Goal: Task Accomplishment & Management: Complete application form

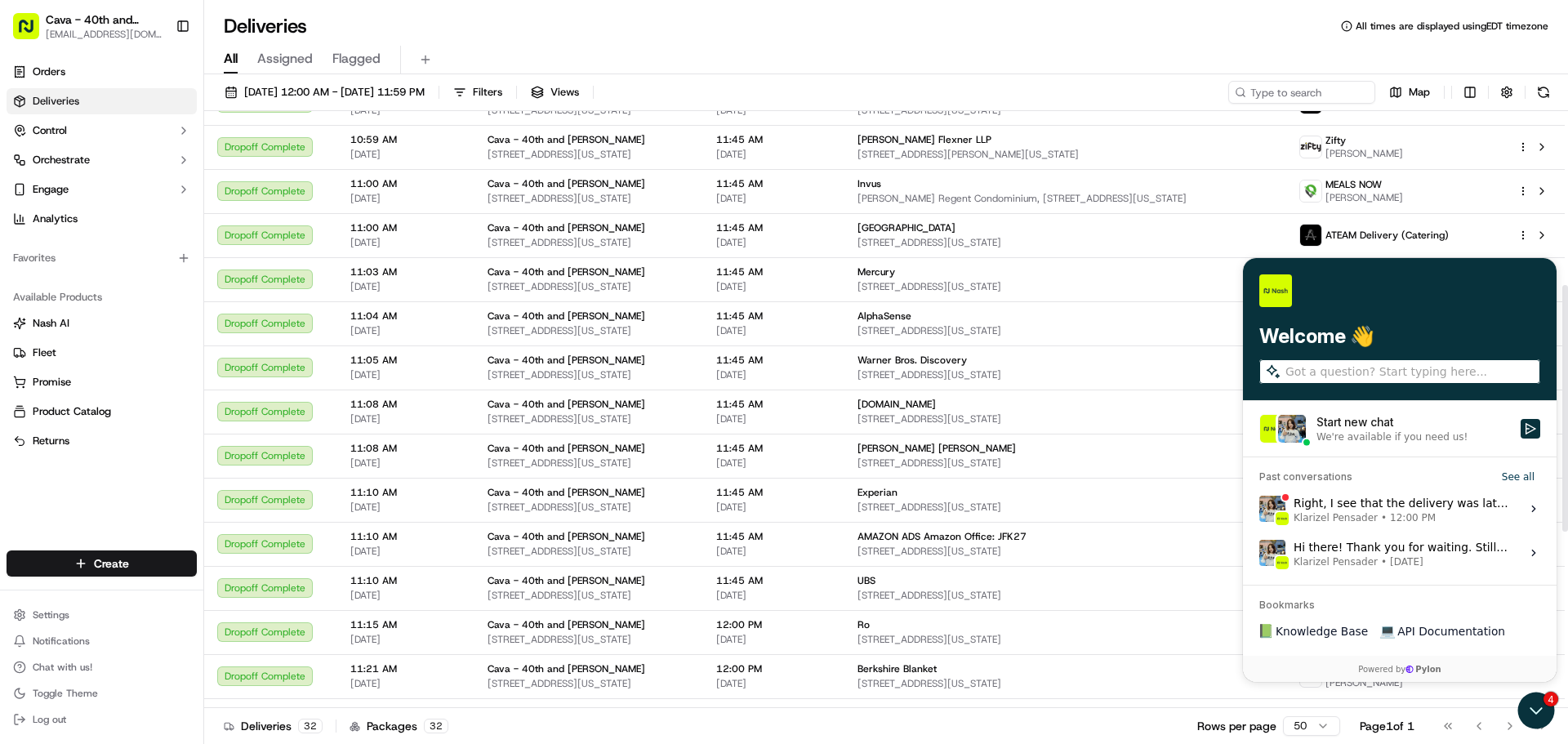
scroll to position [357, 0]
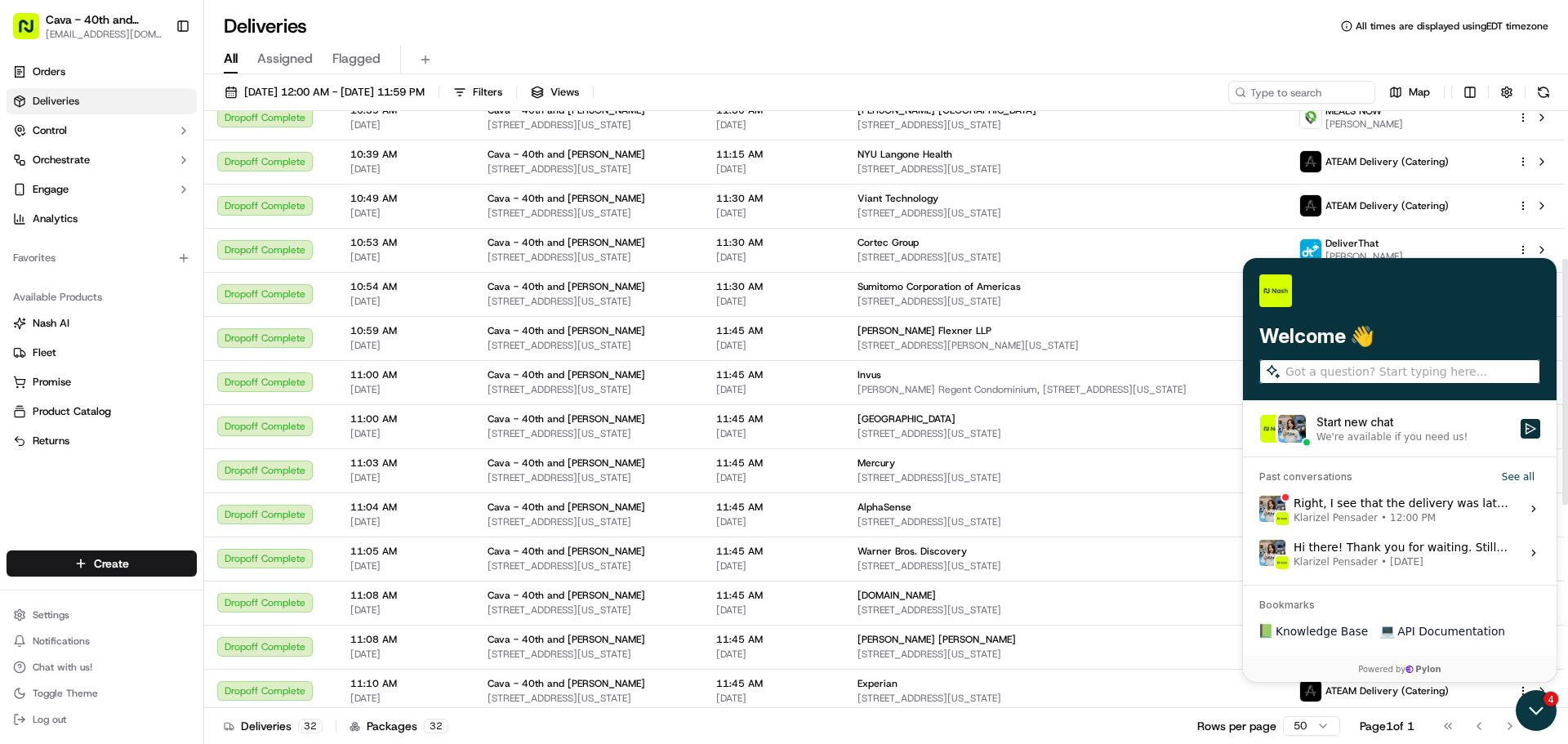
click at [1542, 718] on icon "Open customer support" at bounding box center [1536, 710] width 41 height 41
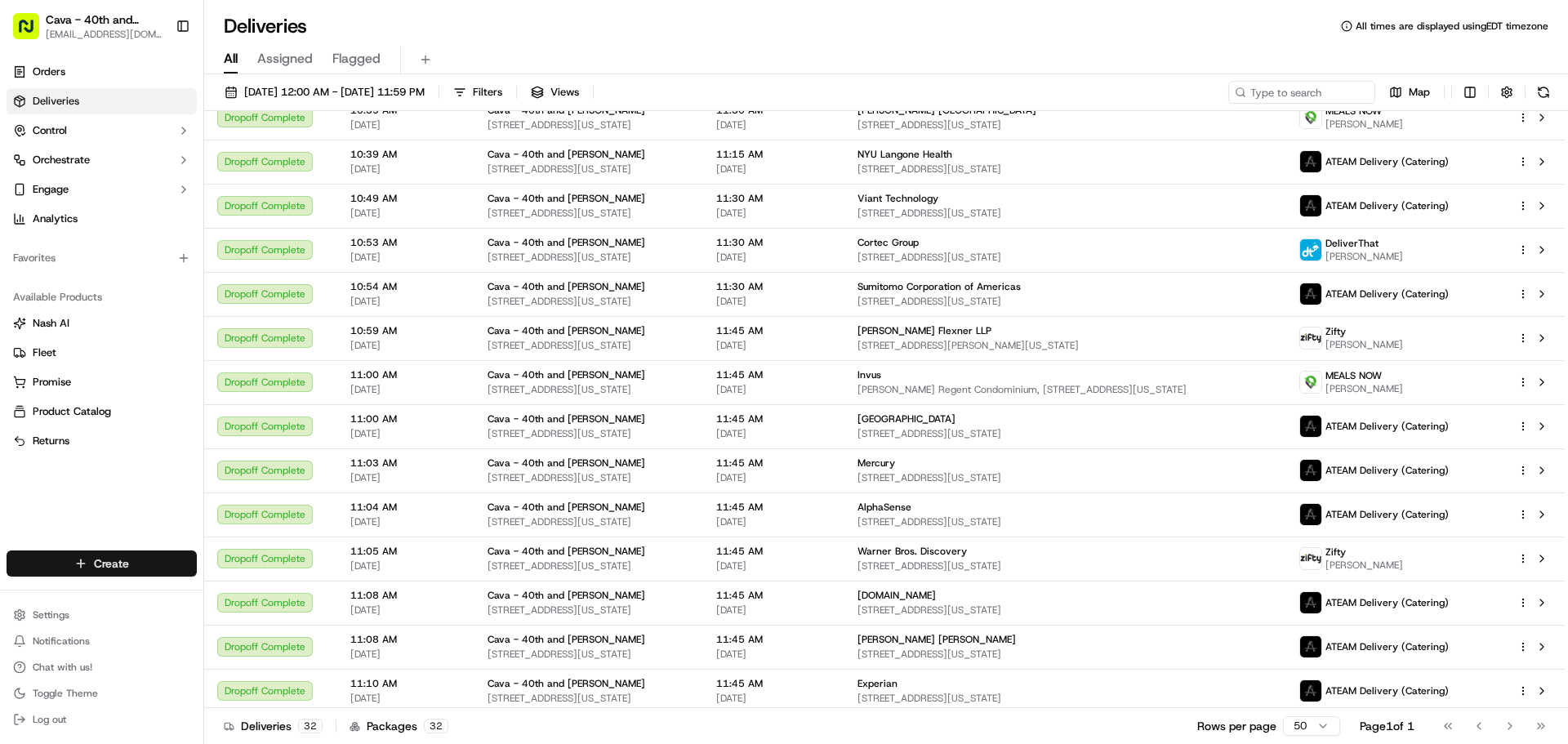
click at [95, 561] on html "Cava - 40th and Madison [EMAIL_ADDRESS][DOMAIN_NAME] Toggle Sidebar Orders Deli…" at bounding box center [784, 372] width 1568 height 744
click at [317, 594] on link "Delivery" at bounding box center [294, 594] width 182 height 30
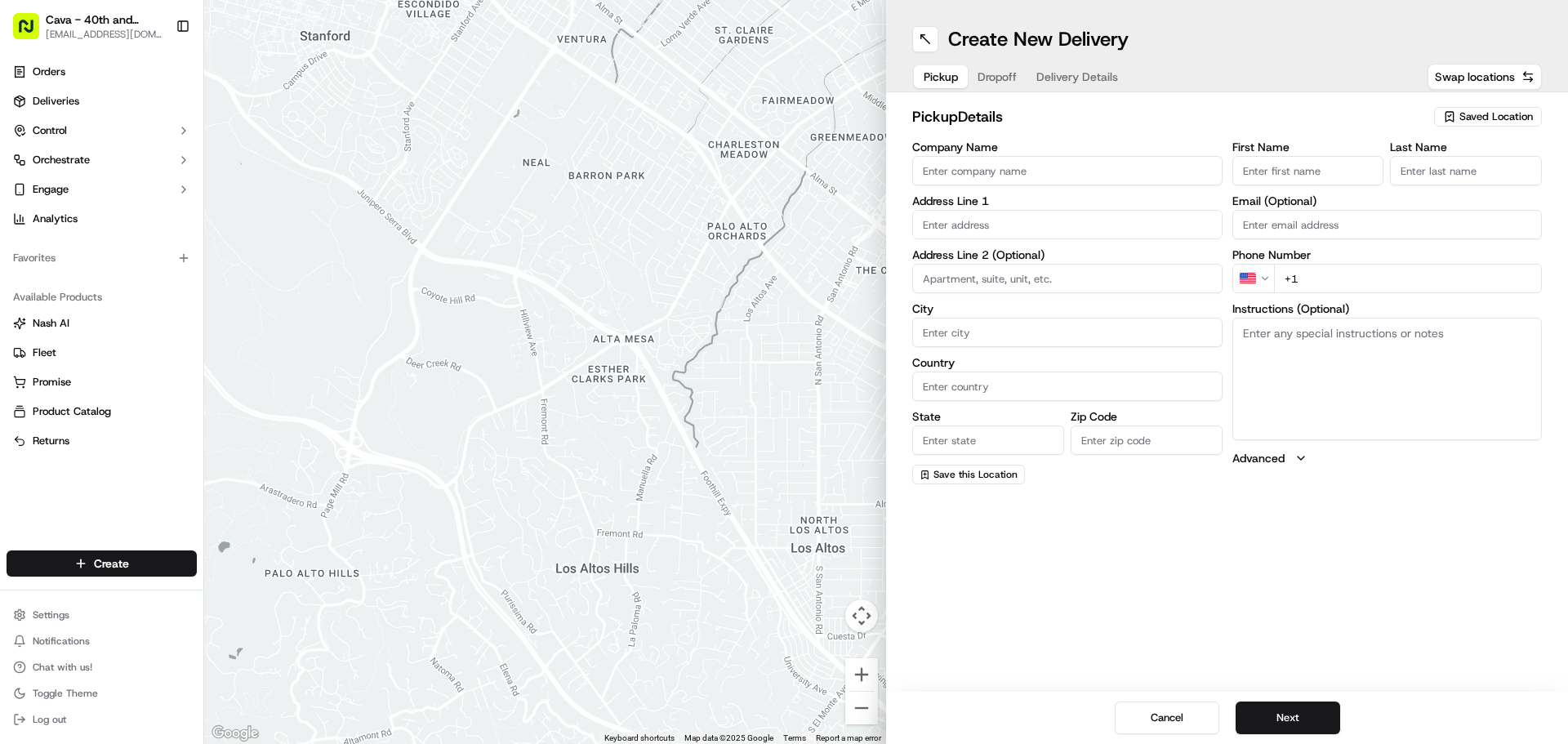
click at [1010, 162] on input "Company Name" at bounding box center [1068, 171] width 310 height 30
type input "cava"
click at [1009, 222] on input "text" at bounding box center [1068, 225] width 310 height 30
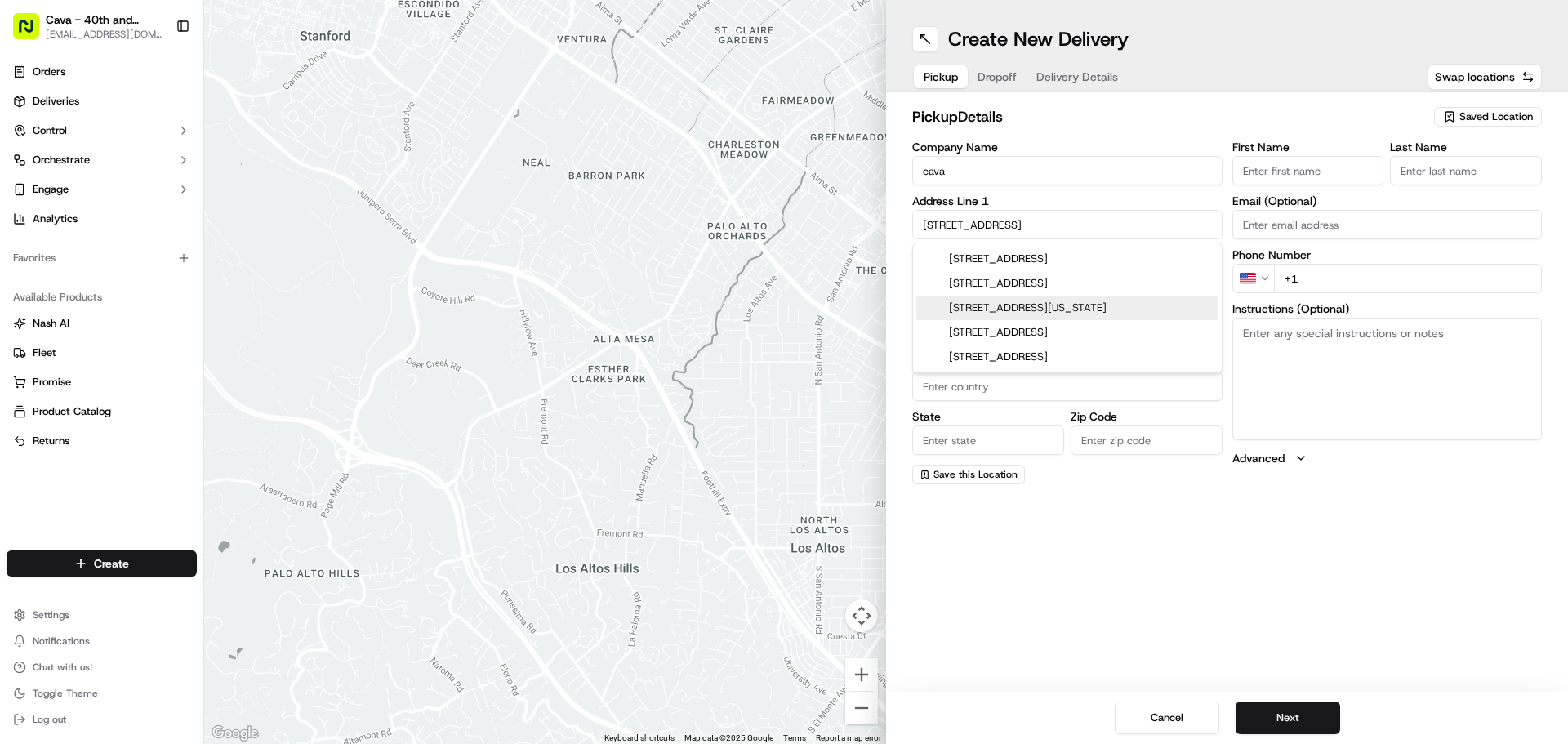
click at [1023, 303] on div "[STREET_ADDRESS][US_STATE]" at bounding box center [1068, 307] width 302 height 25
type input "[STREET_ADDRESS][US_STATE]"
type input "[US_STATE]"
type input "[GEOGRAPHIC_DATA]"
type input "NY"
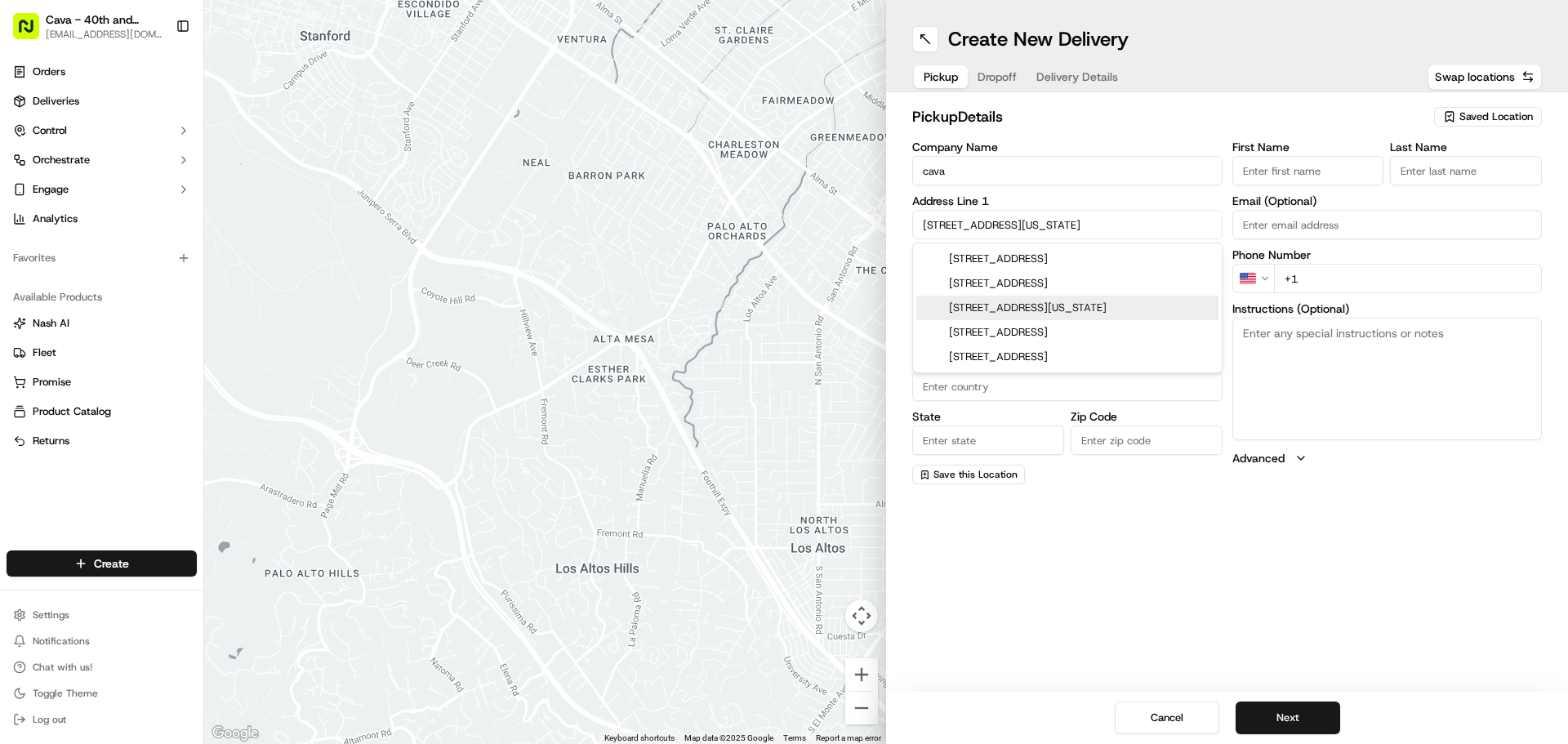
type input "10016"
type input "[STREET_ADDRESS]"
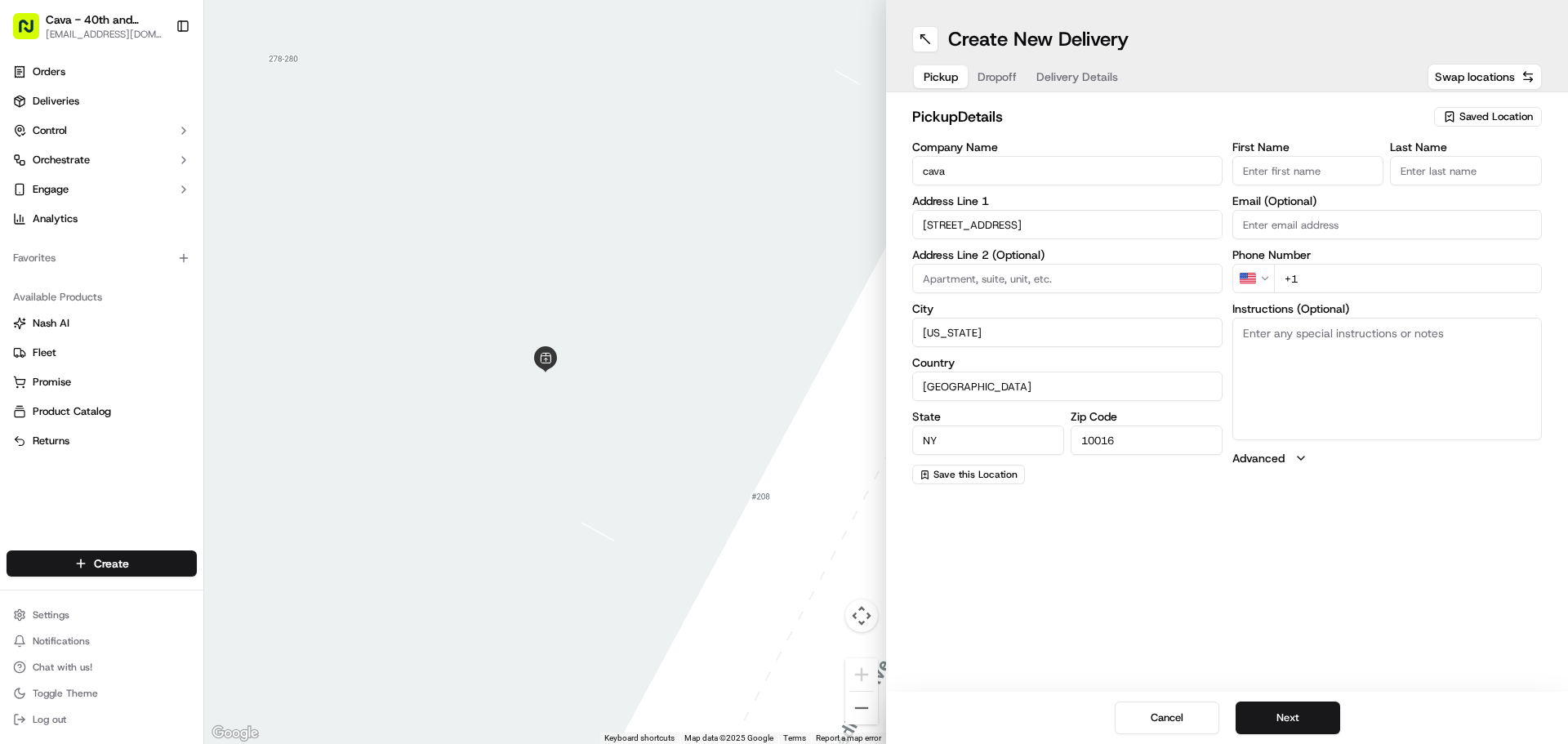
click at [1276, 176] on input "First Name" at bounding box center [1308, 171] width 152 height 30
type input "maddy"
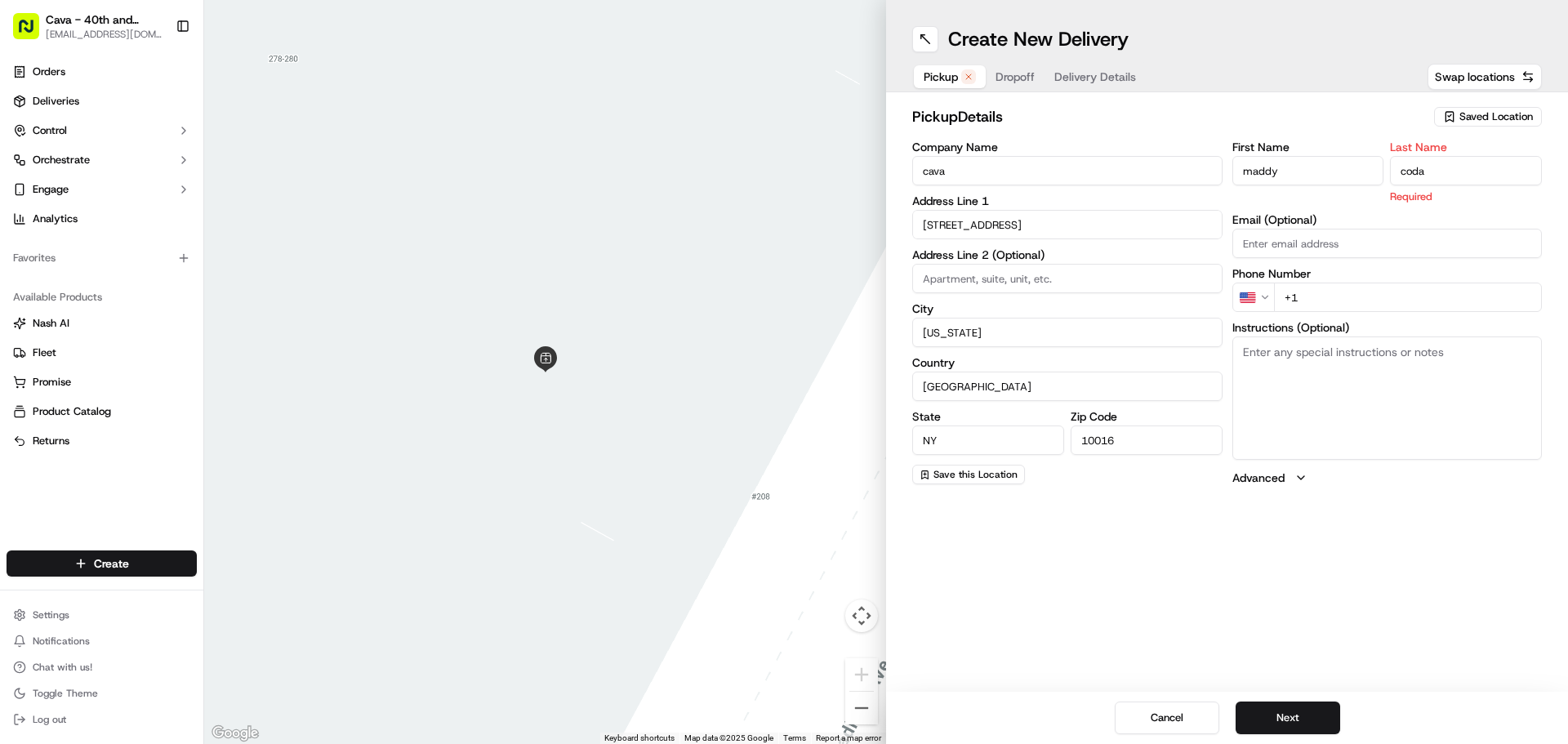
type input "coda"
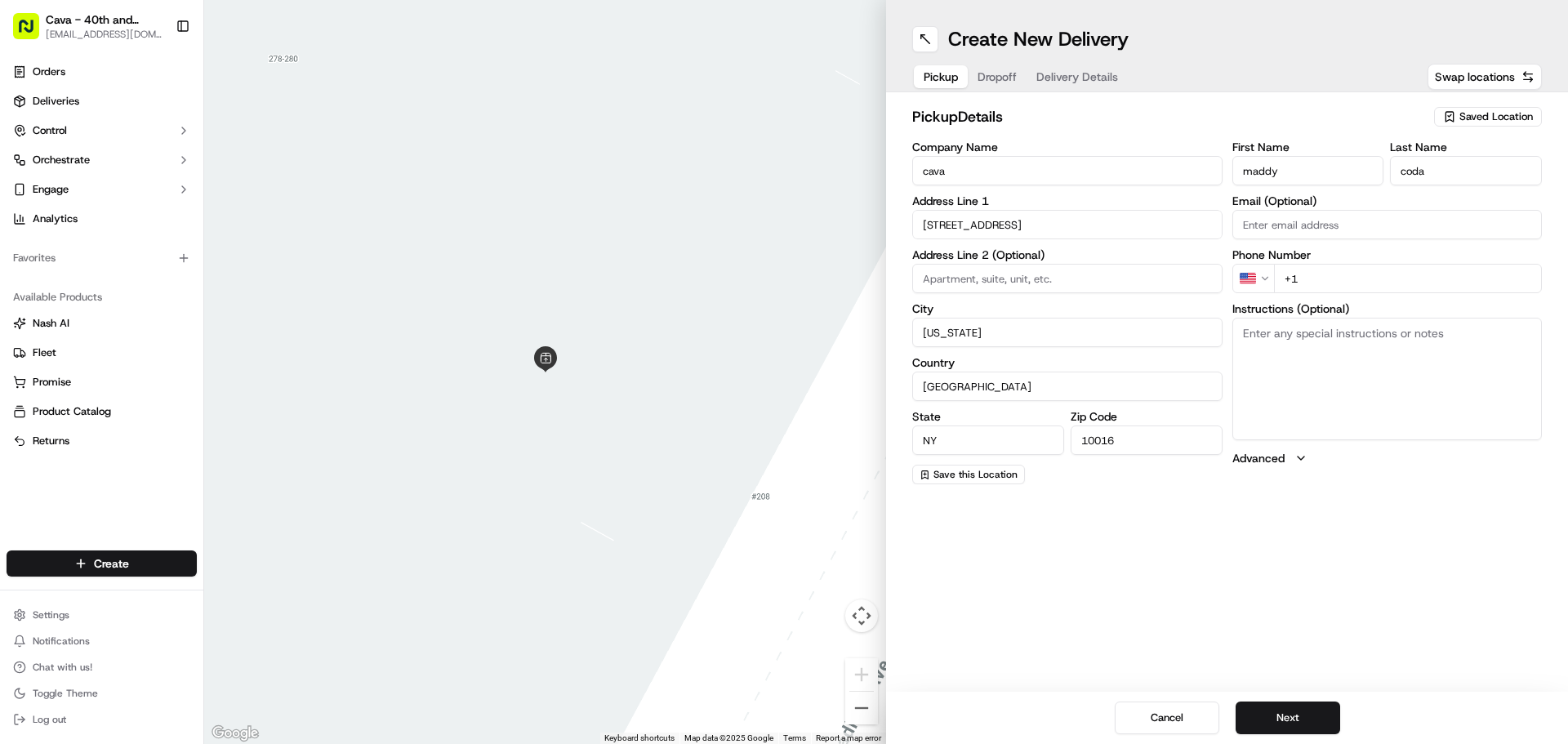
click at [1409, 290] on input "+1" at bounding box center [1409, 279] width 268 height 30
click at [986, 76] on button "Dropoff" at bounding box center [996, 77] width 59 height 23
click at [1051, 162] on input "Company Name" at bounding box center [1068, 171] width 310 height 30
type input "maddy Coda"
click at [1295, 167] on input "First Name" at bounding box center [1308, 171] width 152 height 30
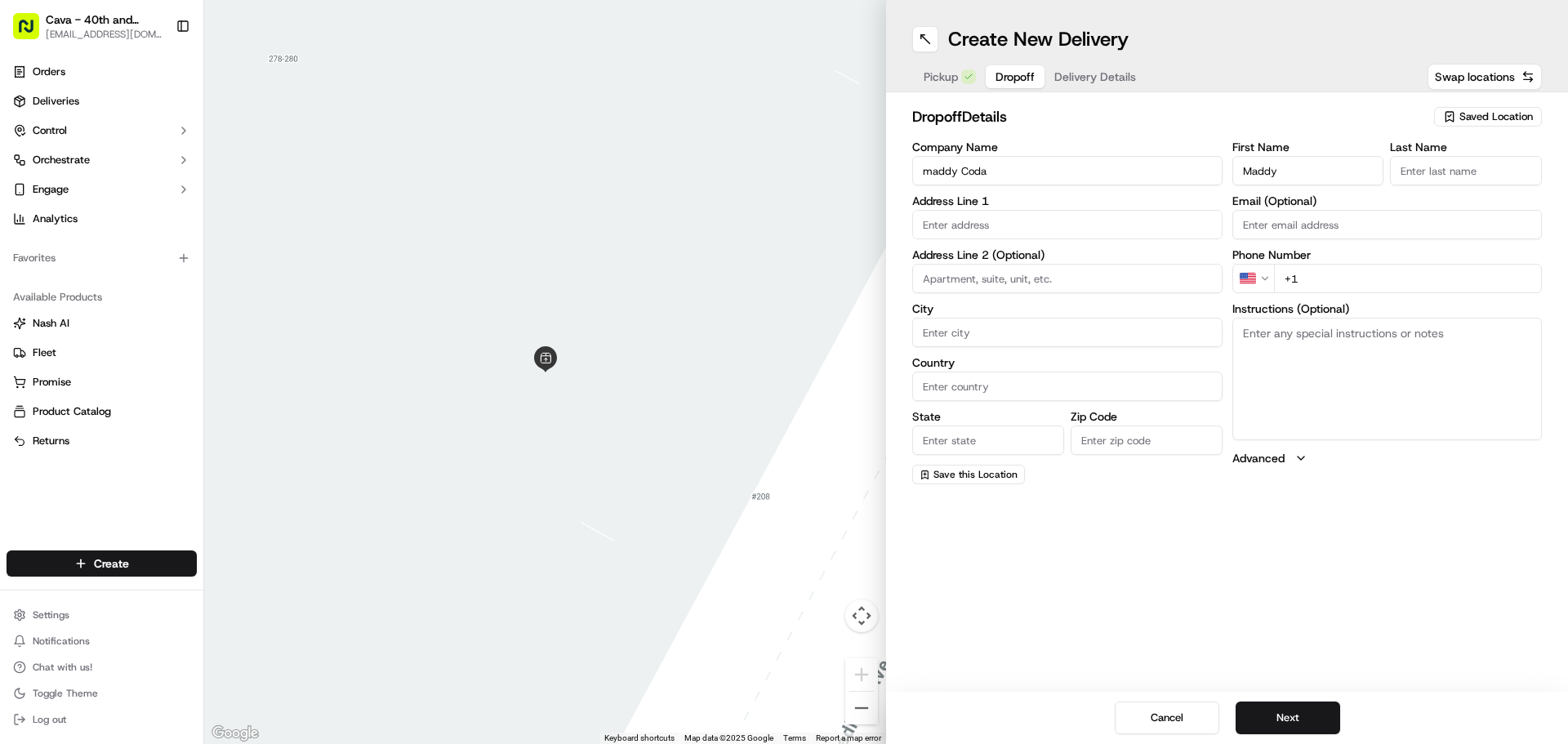
type input "Maddy"
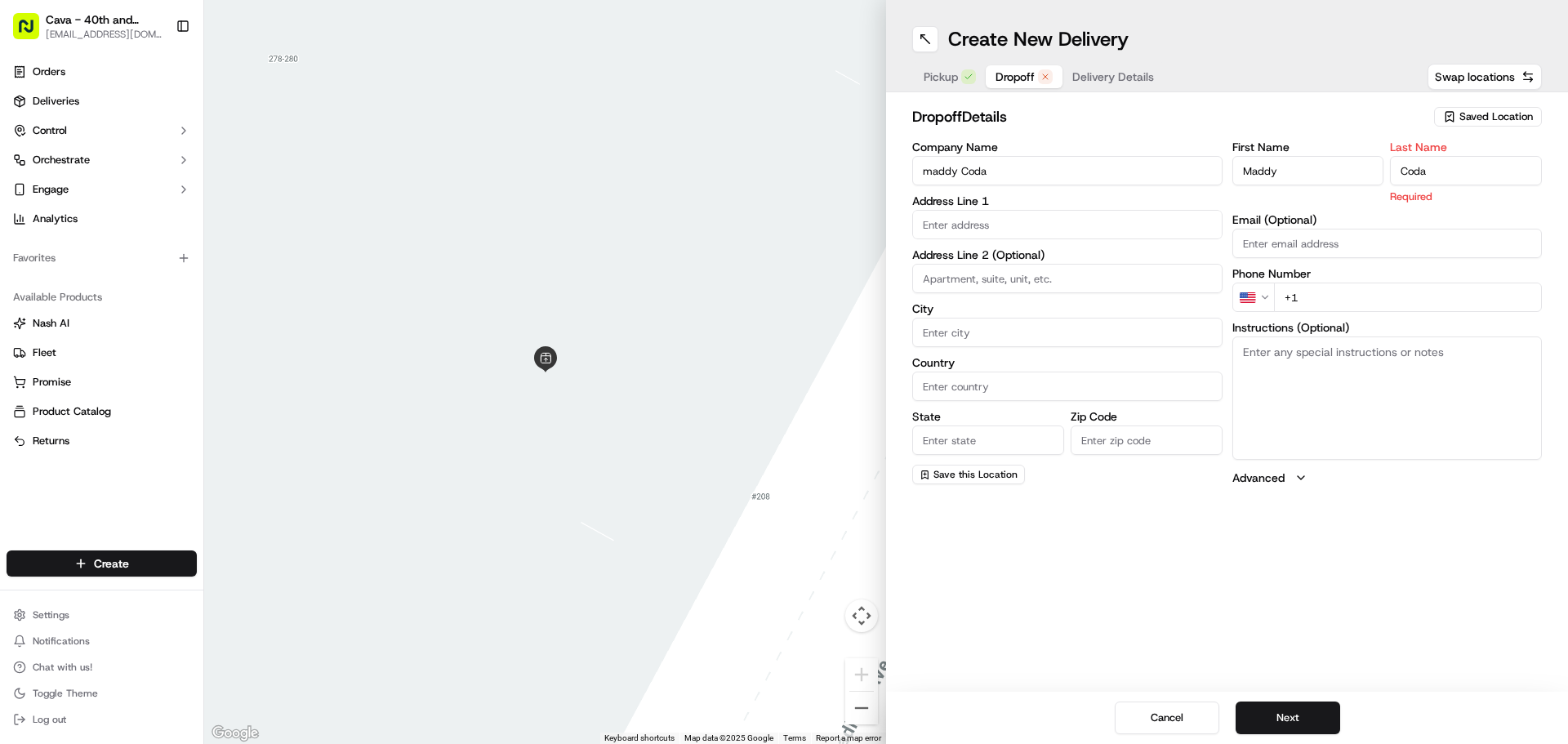
type input "Coda"
click at [1055, 221] on input "text" at bounding box center [1068, 225] width 310 height 30
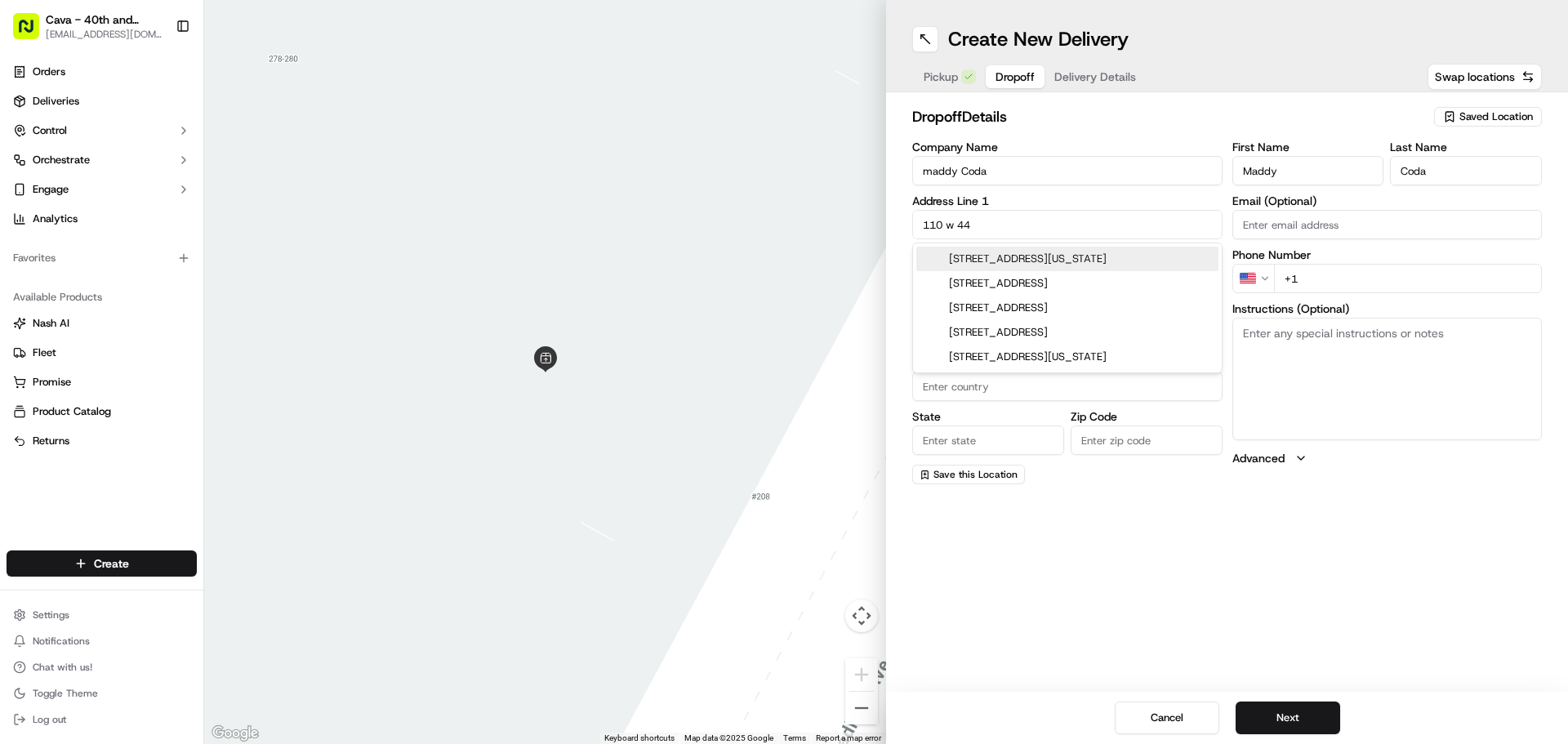
click at [1040, 255] on div "[STREET_ADDRESS][US_STATE]" at bounding box center [1068, 259] width 302 height 25
type input "[STREET_ADDRESS][US_STATE]"
type input "[US_STATE]"
type input "[GEOGRAPHIC_DATA]"
type input "NY"
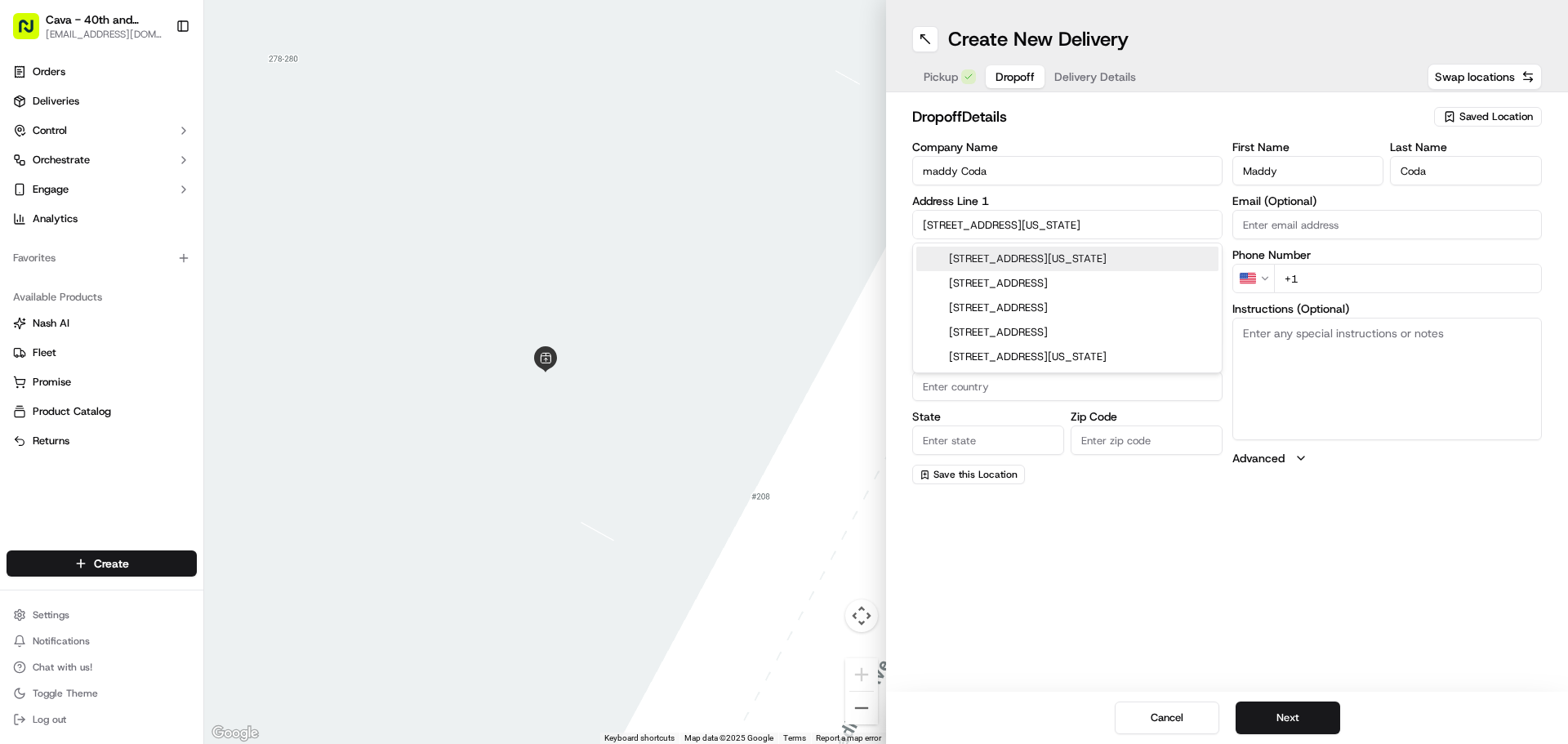
type input "10036"
type input "[STREET_ADDRESS]"
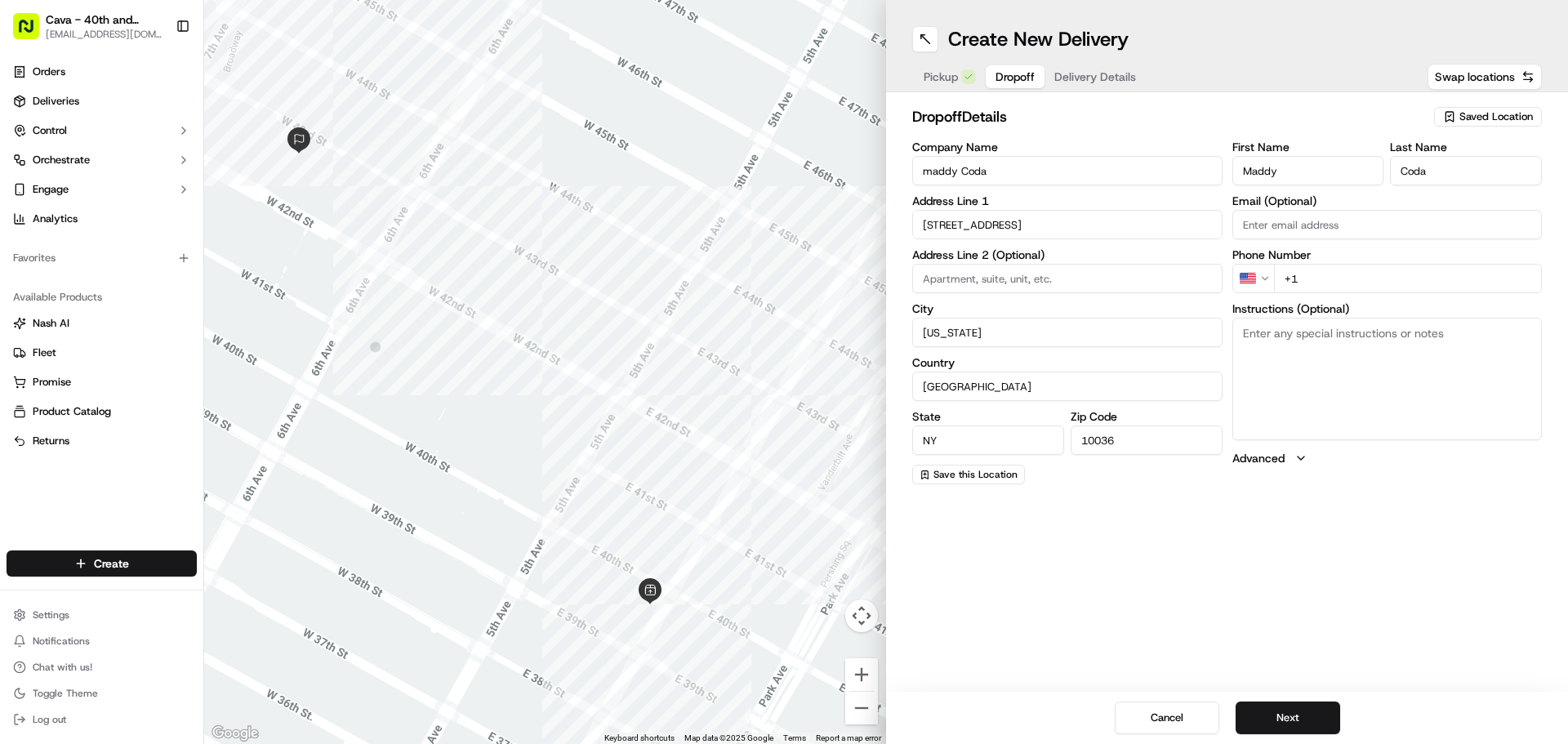
click at [1377, 276] on input "+1" at bounding box center [1409, 279] width 268 height 30
type input "[PHONE_NUMBER]"
click at [1030, 272] on input at bounding box center [1068, 279] width 310 height 30
click at [1364, 371] on textarea "Instructions (Optional)" at bounding box center [1388, 379] width 310 height 122
click at [1302, 718] on button "Next" at bounding box center [1288, 718] width 104 height 33
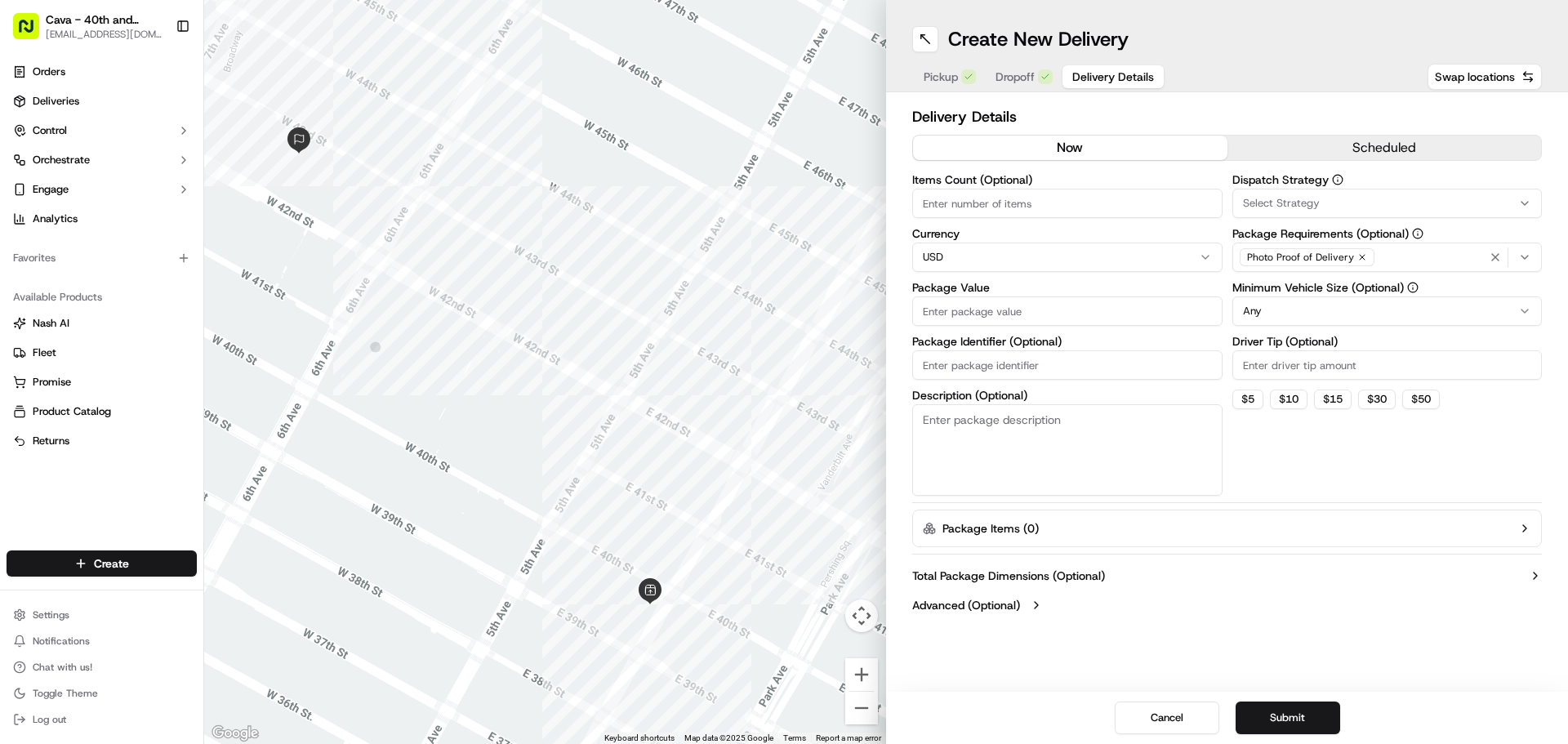
click at [1115, 203] on input "Items Count (Optional)" at bounding box center [1068, 204] width 310 height 30
click at [1023, 203] on input "Items Count (Optional)" at bounding box center [1068, 204] width 310 height 30
click at [1307, 309] on html "Cava - 40th and Madison [EMAIL_ADDRESS][DOMAIN_NAME] Toggle Sidebar Orders Deli…" at bounding box center [784, 372] width 1568 height 744
click at [1030, 309] on html "Cava - 40th and Madison [EMAIL_ADDRESS][DOMAIN_NAME] Toggle Sidebar Orders Deli…" at bounding box center [784, 372] width 1568 height 744
click at [993, 208] on input "Items Count (Optional)" at bounding box center [1068, 204] width 310 height 30
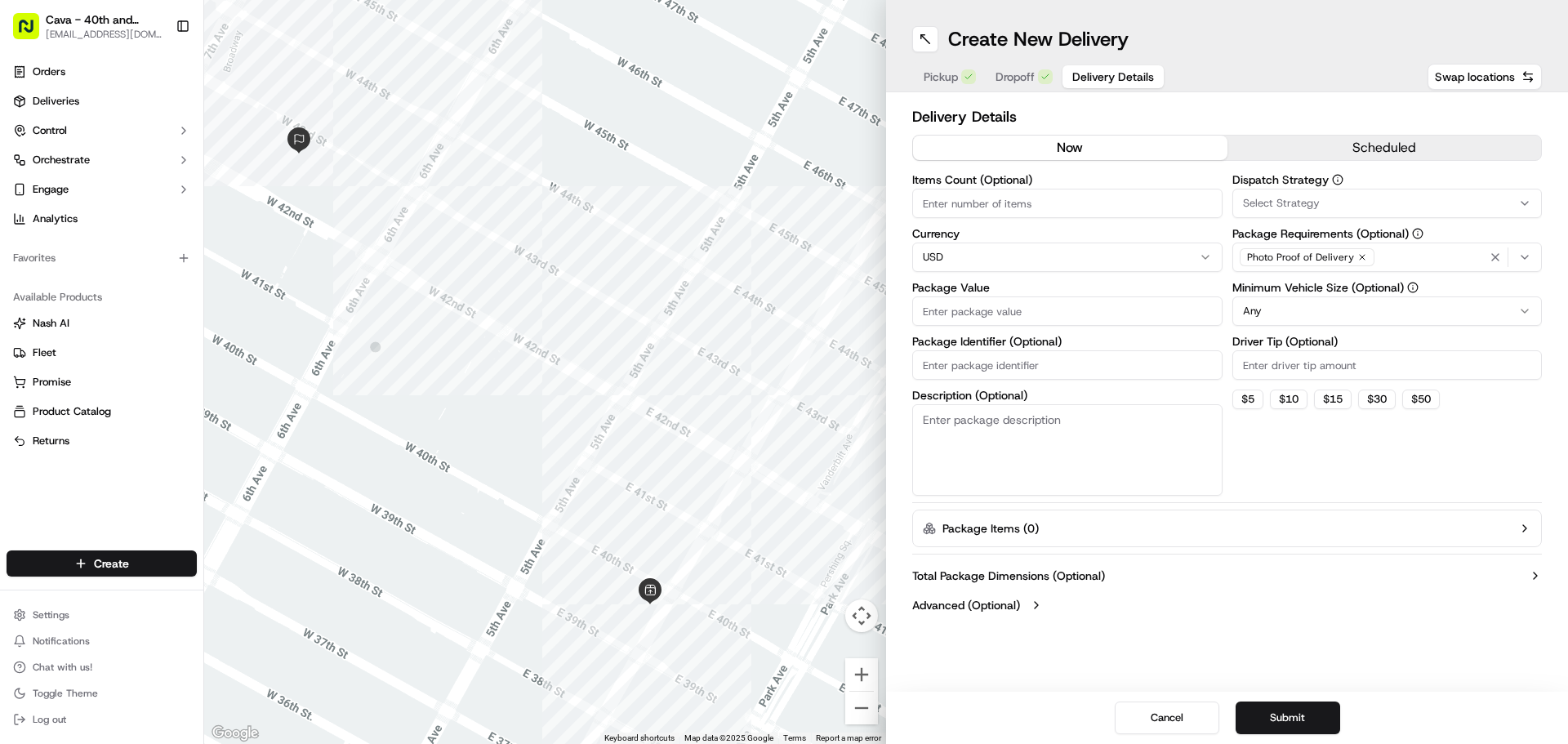
click at [990, 249] on html "Cava - 40th and Madison [EMAIL_ADDRESS][DOMAIN_NAME] Toggle Sidebar Orders Deli…" at bounding box center [784, 372] width 1568 height 744
click at [950, 306] on input "Package Value" at bounding box center [1068, 311] width 310 height 30
type input "20.000"
click at [1326, 487] on div "Dispatch Strategy Select Strategy Package Requirements (Optional) Photo Proof o…" at bounding box center [1388, 335] width 310 height 322
click at [1218, 515] on button "Package Items ( 0 )" at bounding box center [1227, 529] width 629 height 38
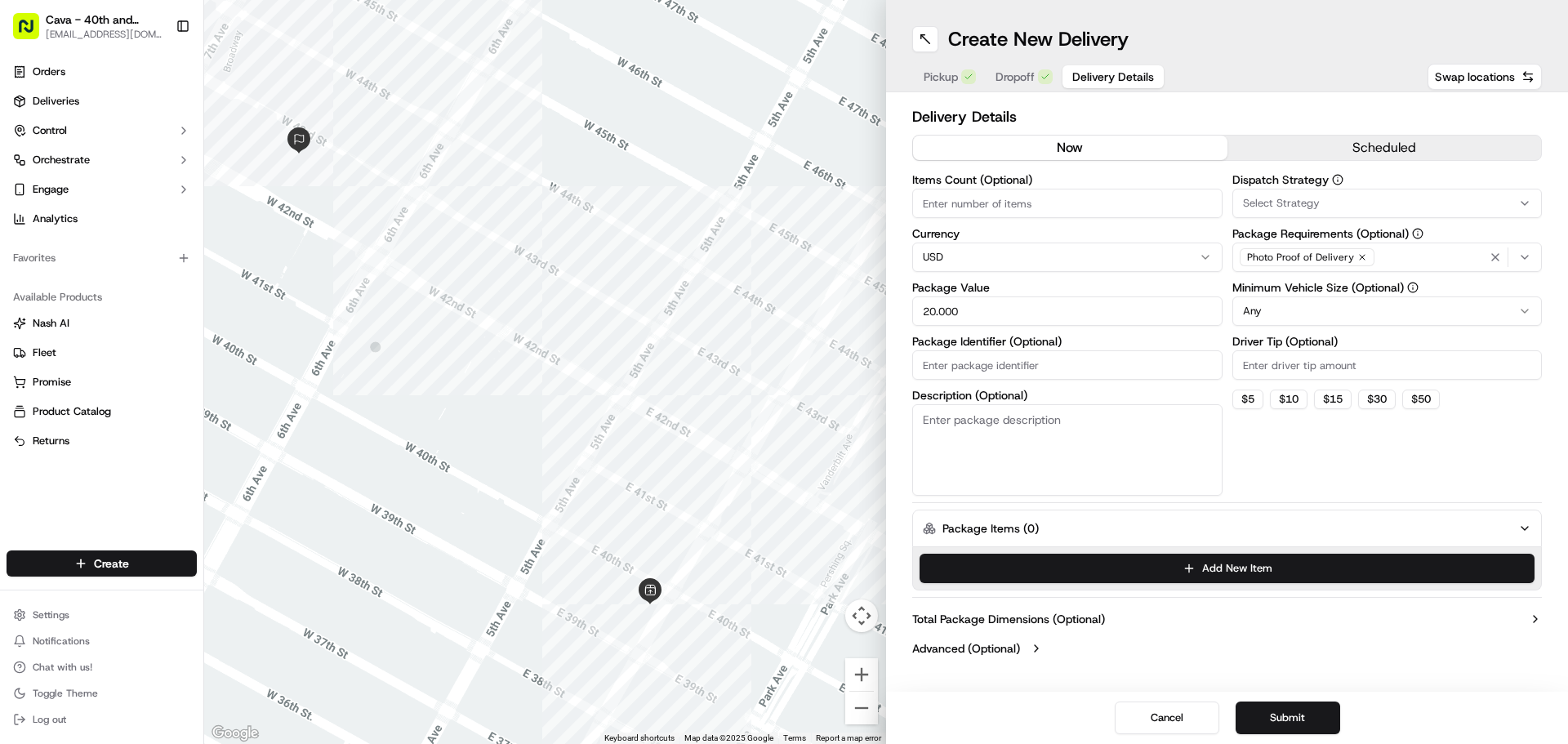
click at [1202, 529] on button "Package Items ( 0 )" at bounding box center [1227, 529] width 629 height 38
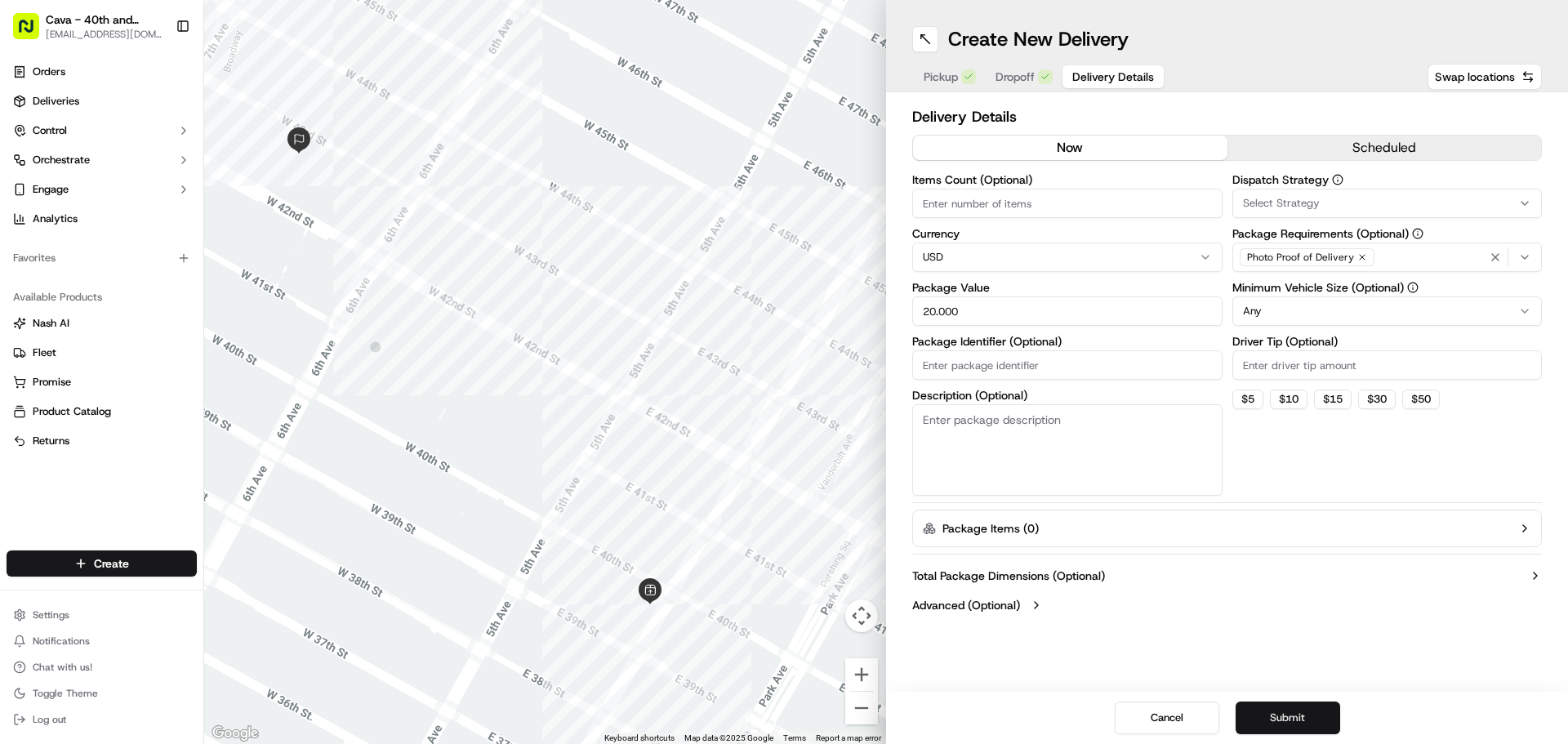
click at [1298, 716] on button "Submit" at bounding box center [1288, 718] width 104 height 33
click at [942, 84] on span "Pickup" at bounding box center [941, 77] width 35 height 16
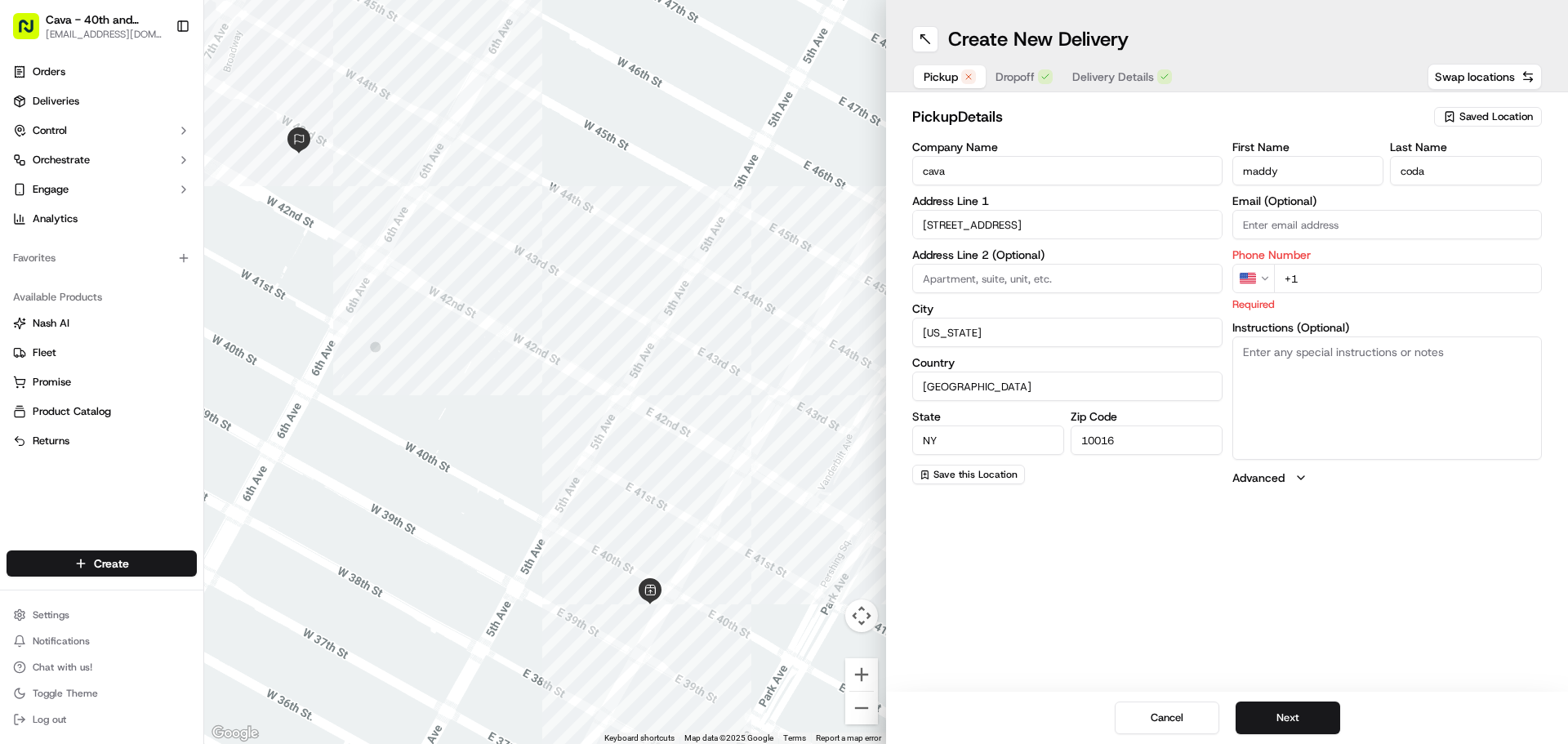
click at [1374, 281] on input "+1" at bounding box center [1409, 279] width 268 height 30
type input "[PHONE_NUMBER]"
click at [1283, 715] on button "Next" at bounding box center [1288, 718] width 104 height 33
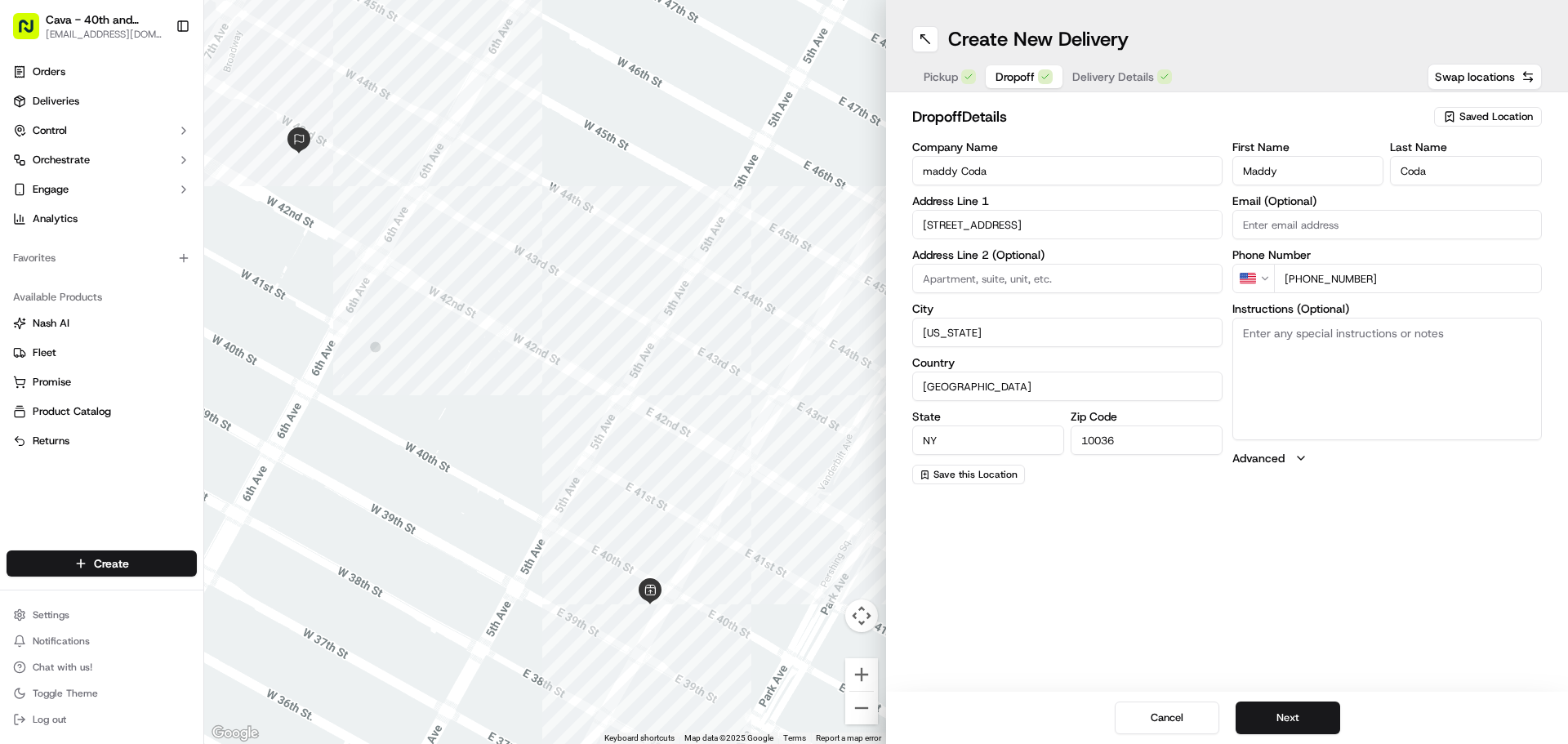
click at [1319, 696] on div "Cancel Next" at bounding box center [1227, 718] width 682 height 53
click at [1318, 706] on button "Next" at bounding box center [1288, 718] width 104 height 33
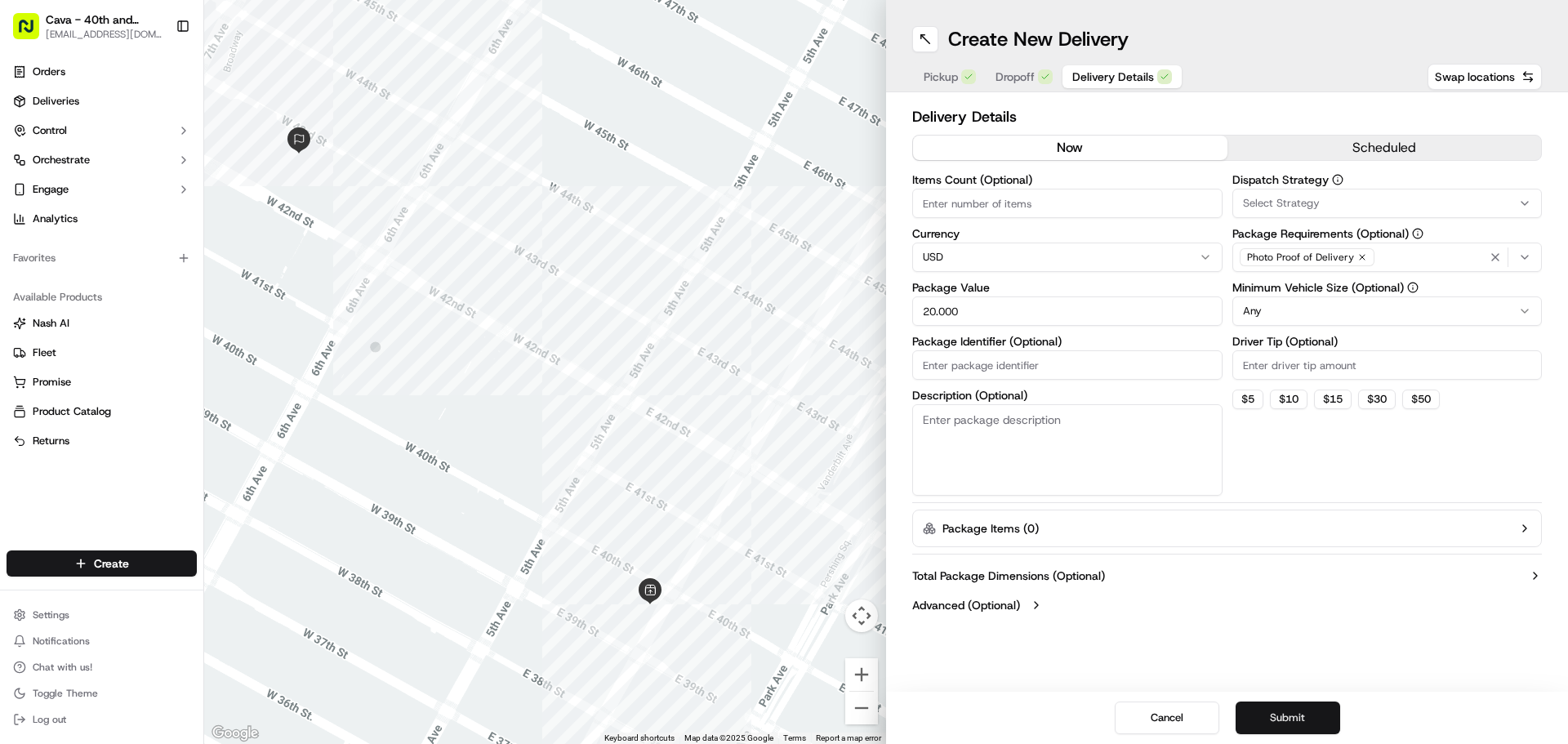
click at [1319, 706] on button "Submit" at bounding box center [1288, 718] width 104 height 33
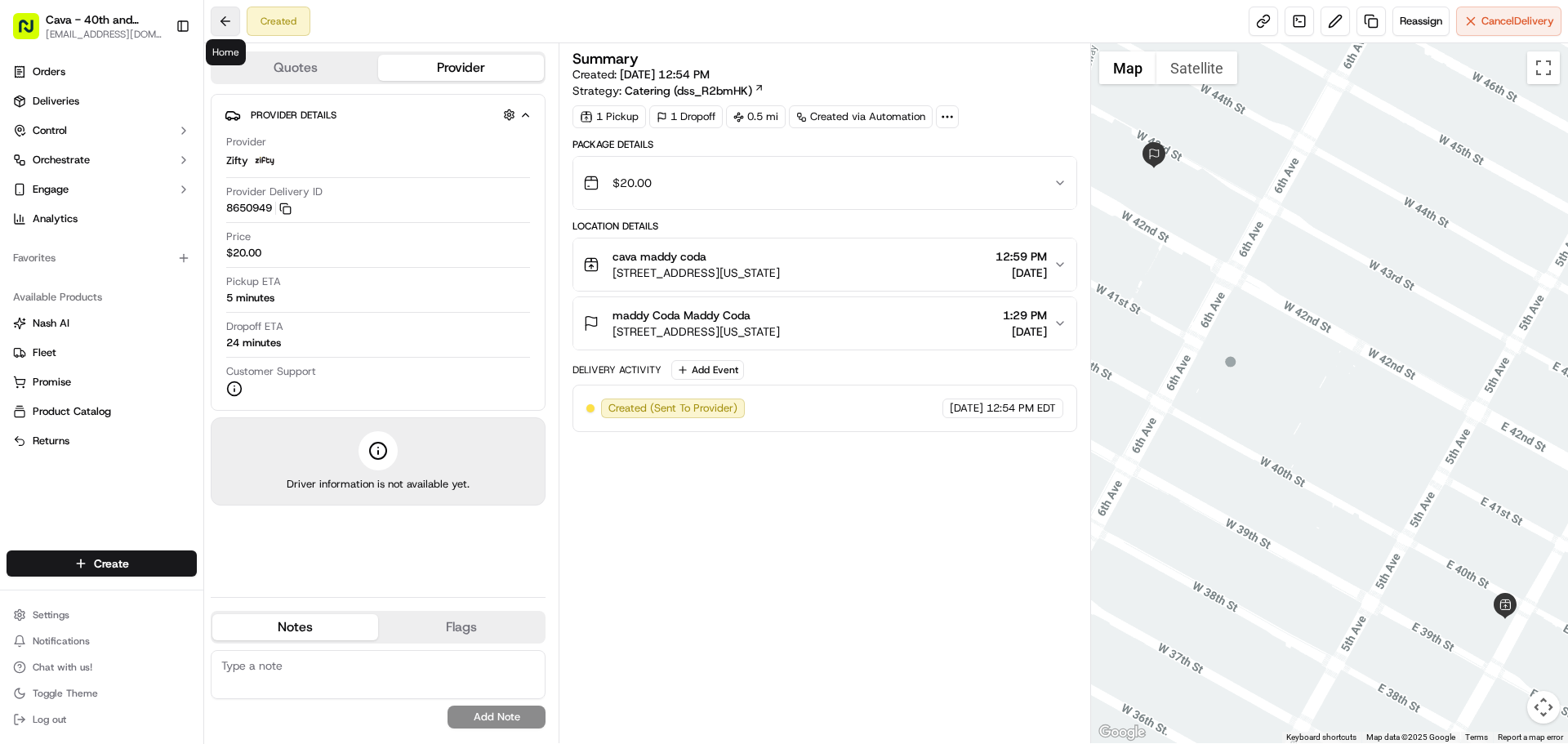
click at [222, 13] on button at bounding box center [226, 22] width 30 height 30
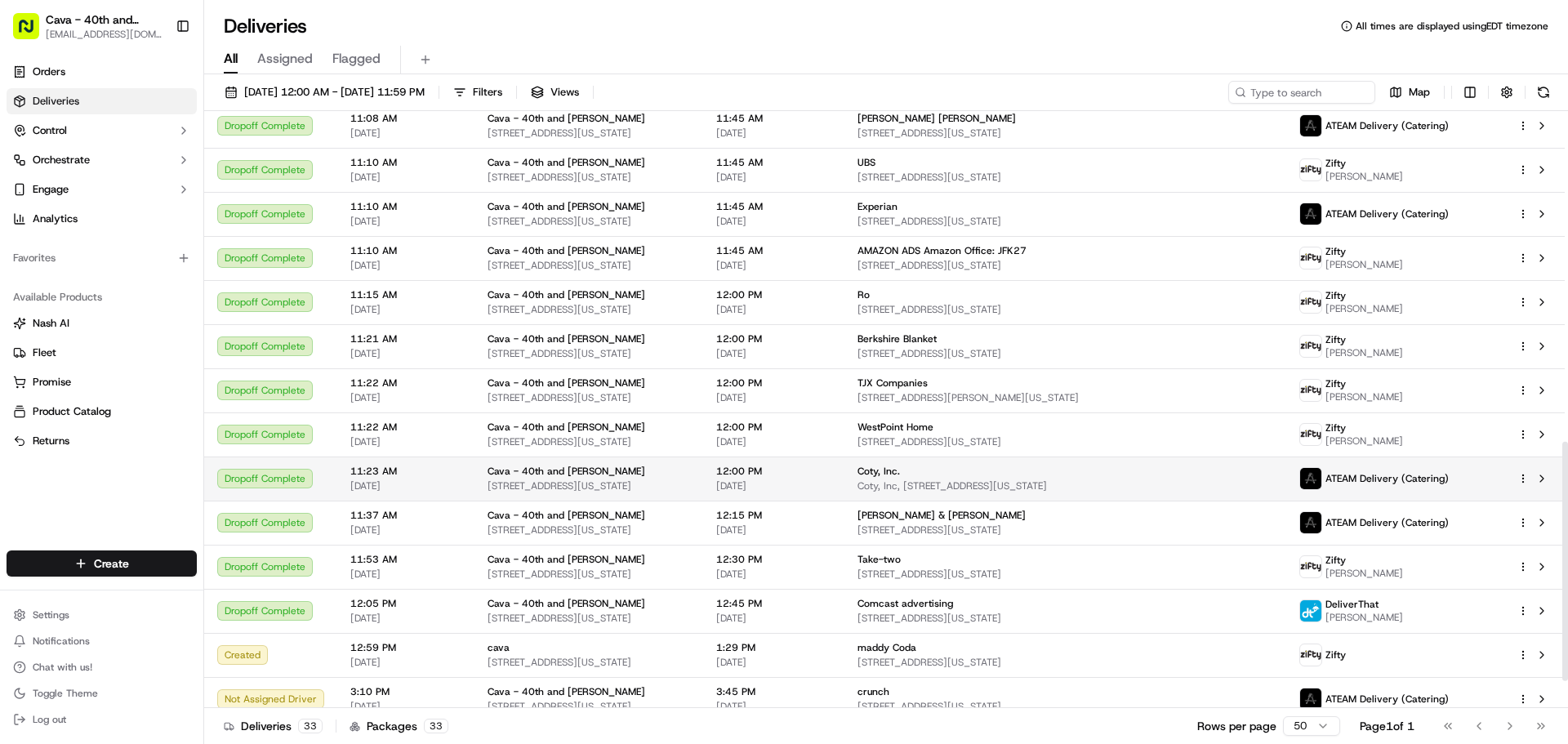
scroll to position [891, 0]
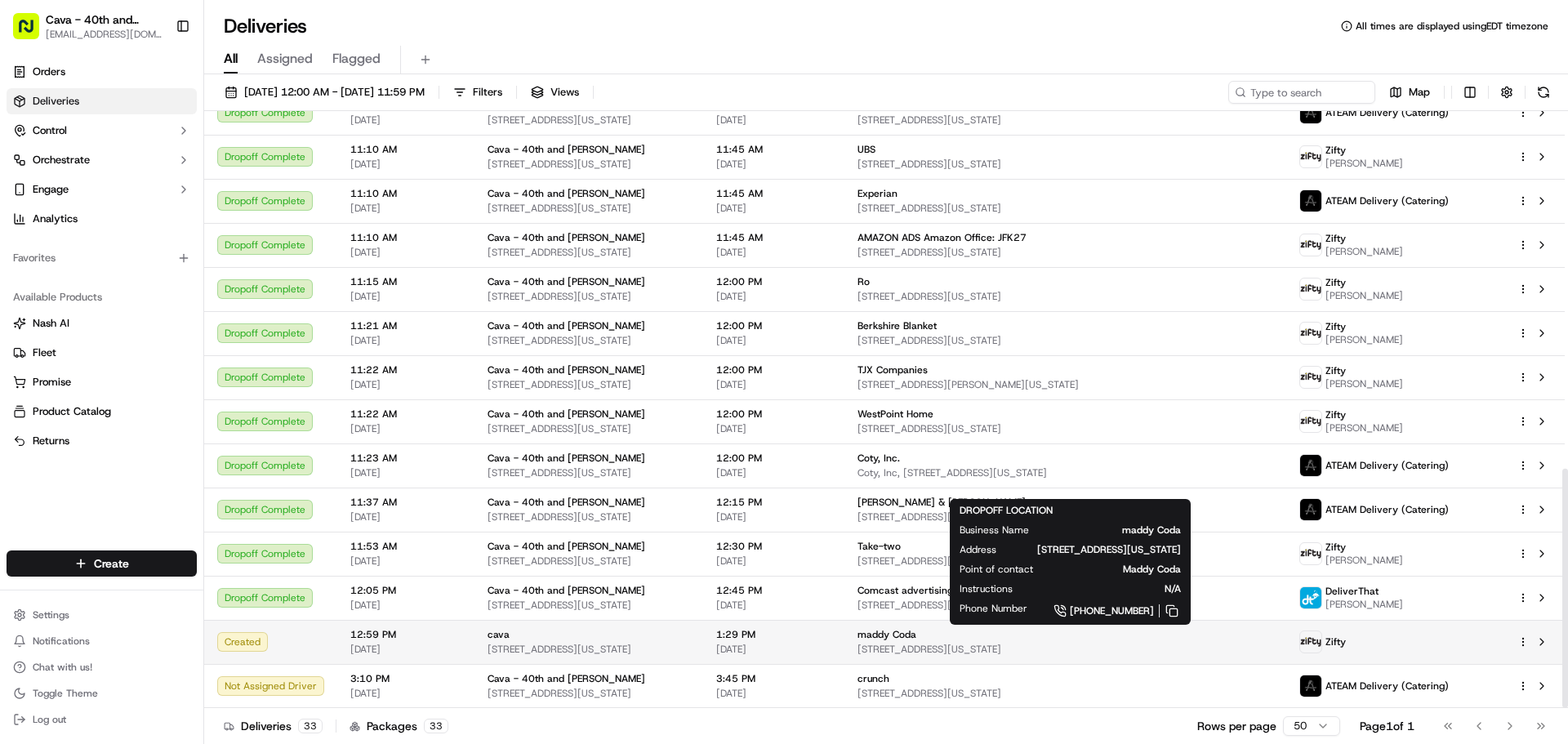
click at [881, 649] on span "[STREET_ADDRESS][US_STATE]" at bounding box center [1066, 650] width 416 height 13
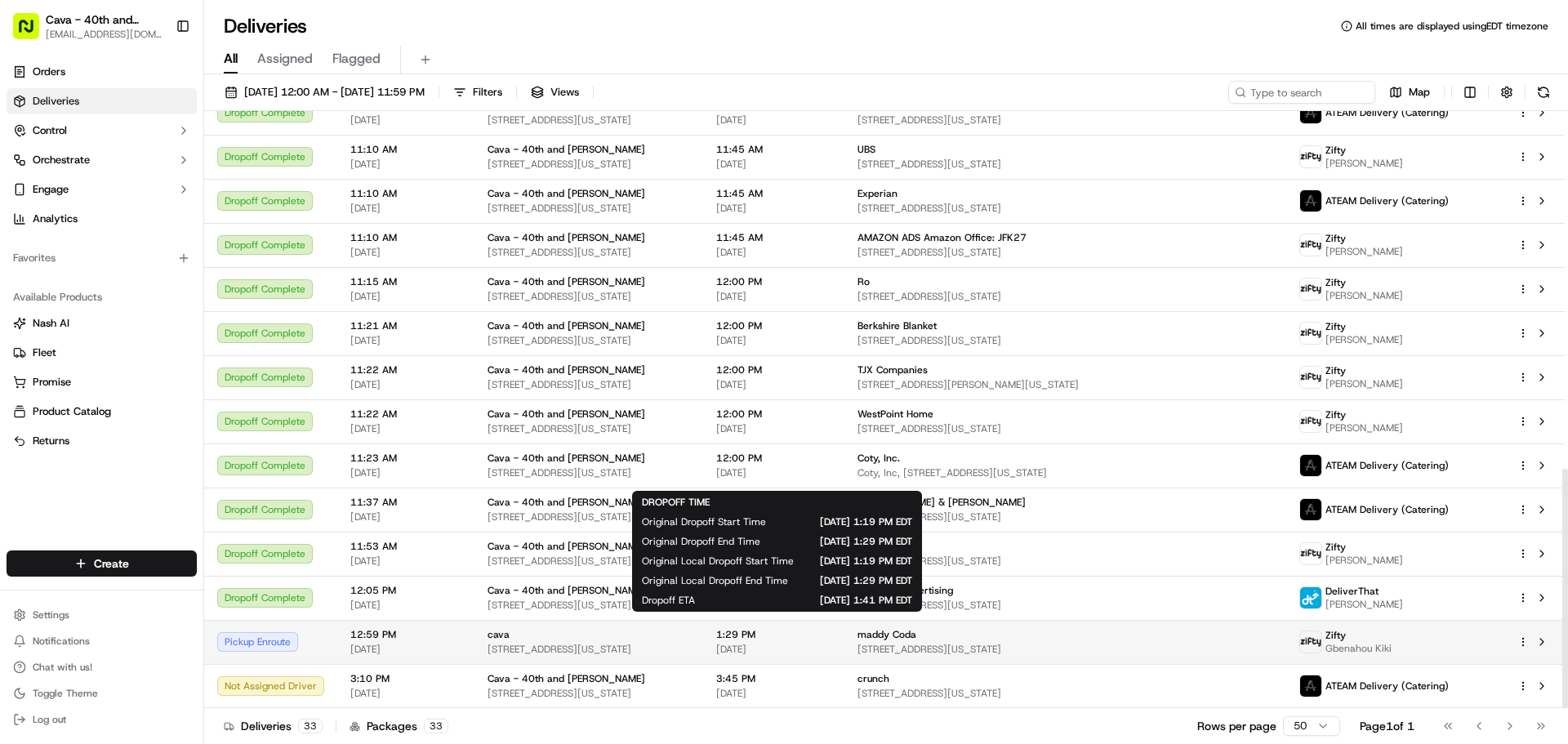
click at [761, 640] on span "1:29 PM" at bounding box center [774, 635] width 115 height 13
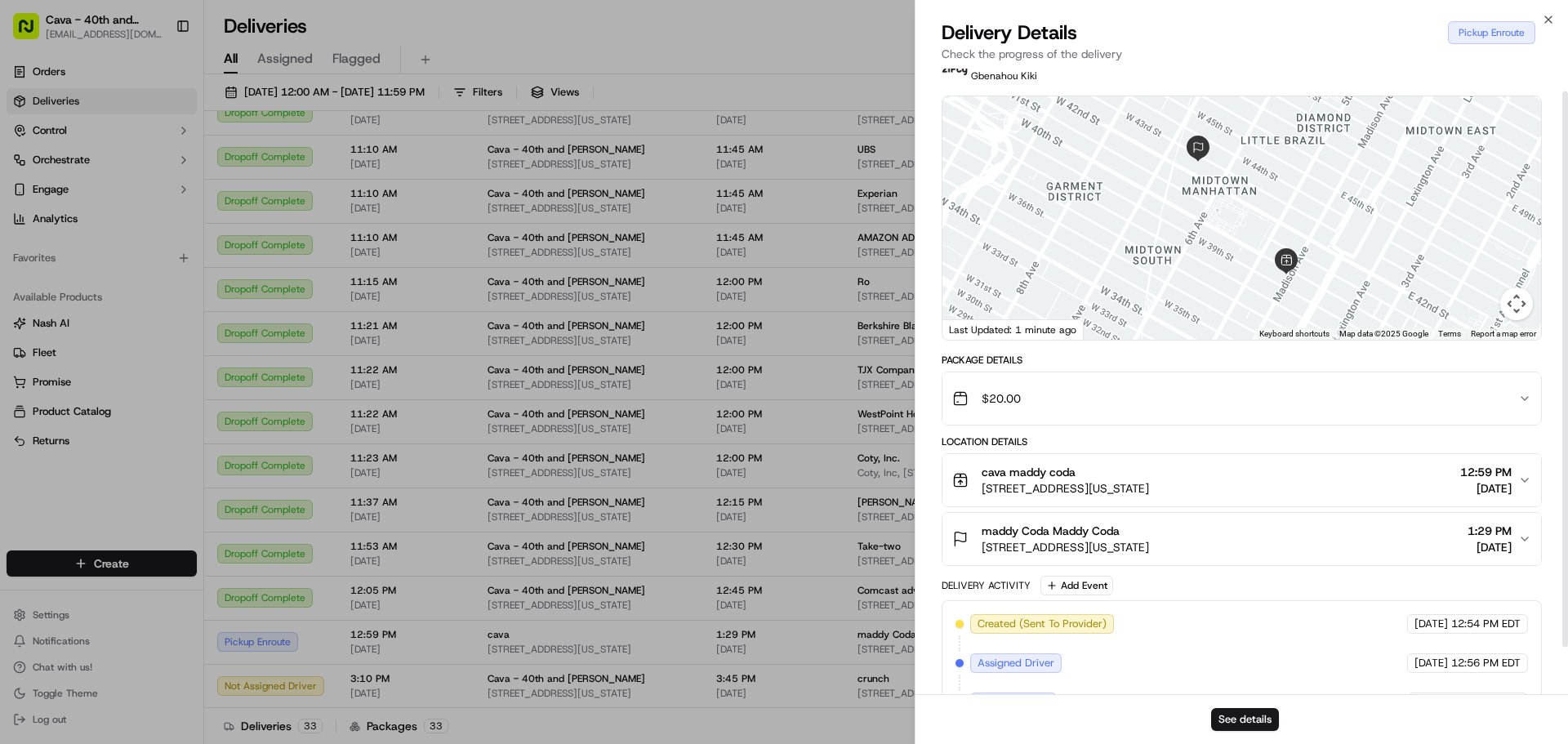
scroll to position [79, 0]
